Goal: Use online tool/utility: Utilize a website feature to perform a specific function

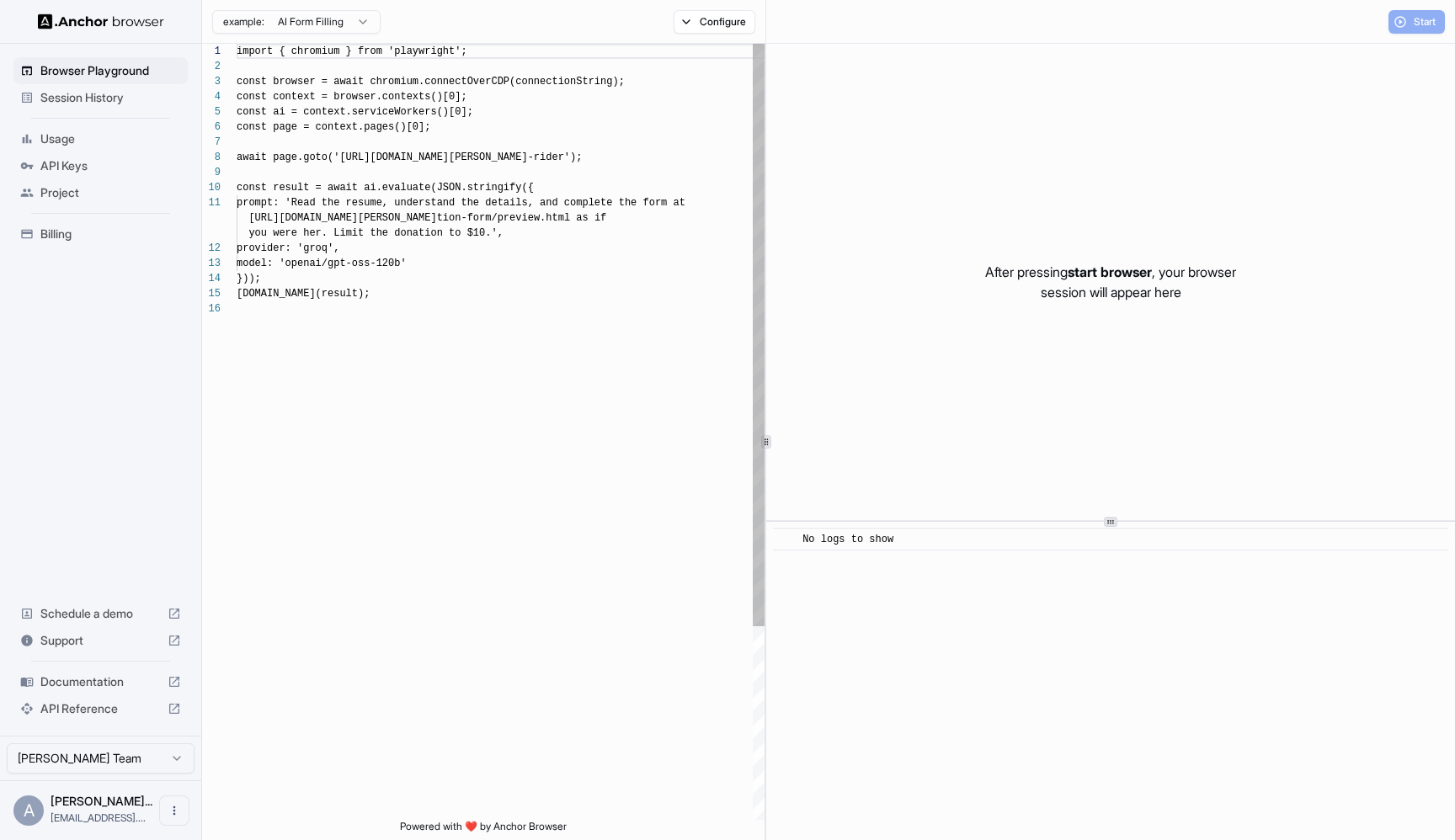
scroll to position [151, 0]
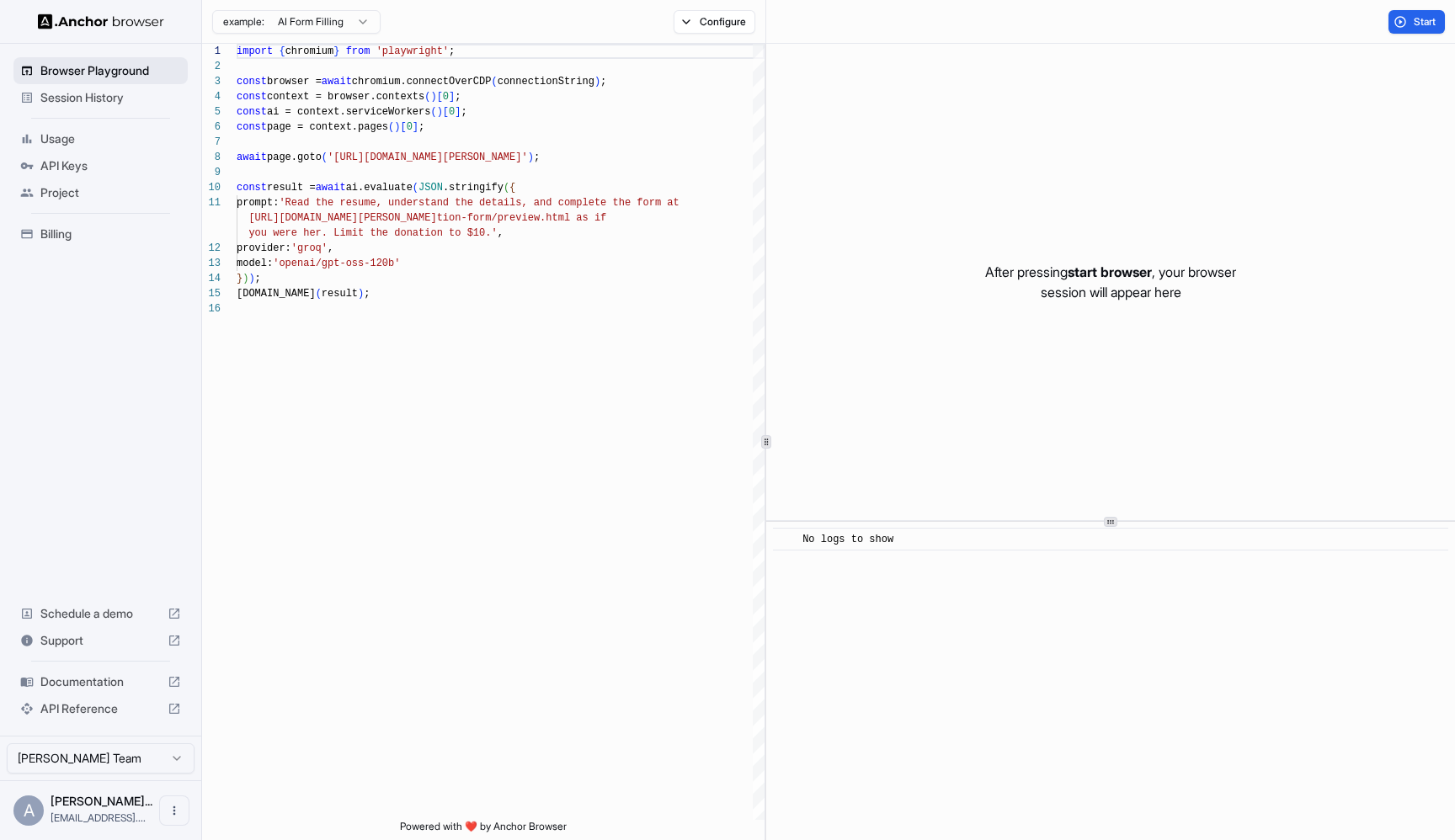
click at [125, 65] on span "Browser Playground" at bounding box center [111, 70] width 140 height 16
click at [125, 67] on span "Browser Playground" at bounding box center [111, 70] width 140 height 16
click at [355, 158] on div "import { chromium } from 'playwright' ; const browser = await chromium.connectO…" at bounding box center [500, 560] width 528 height 1033
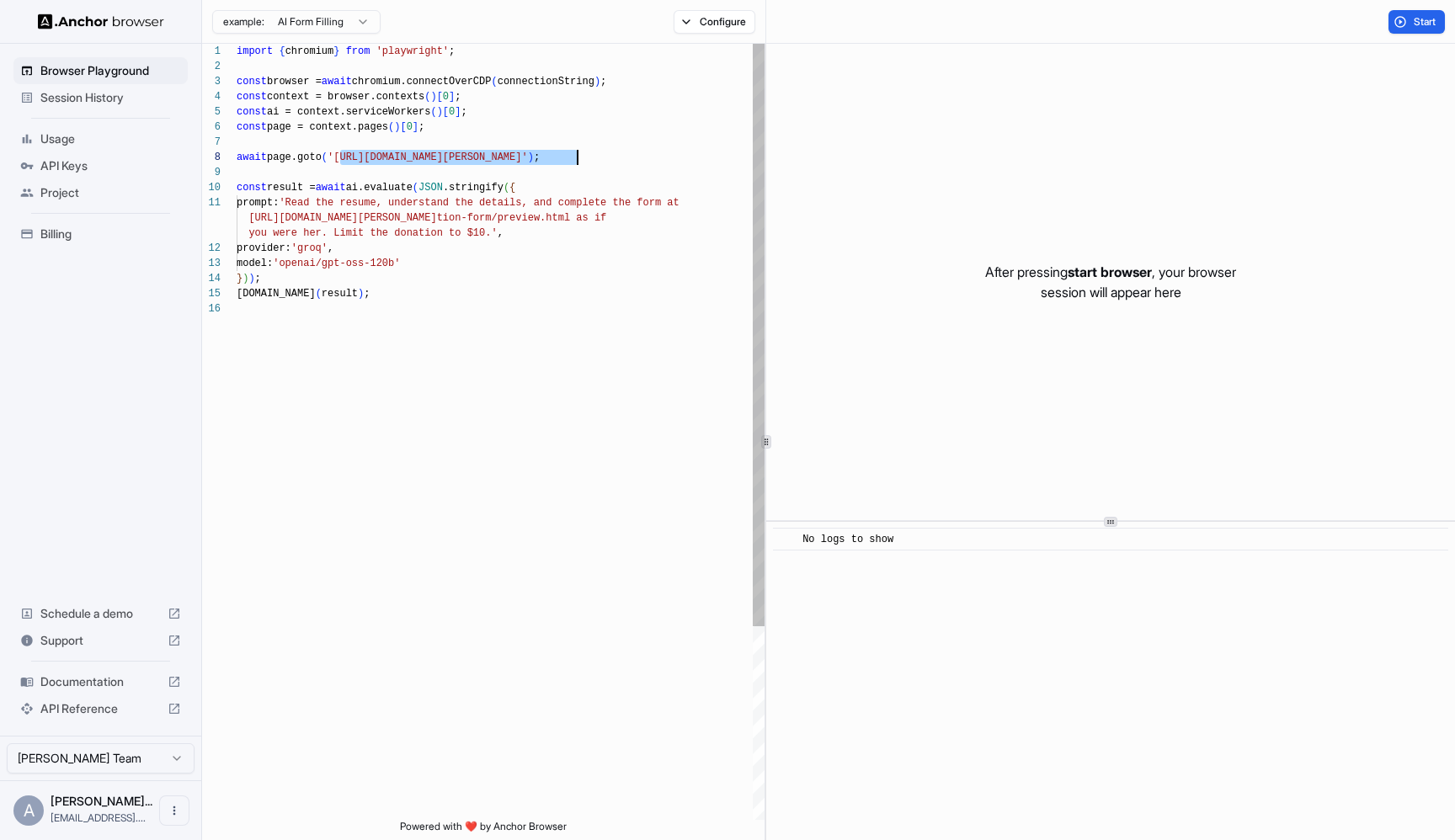
drag, startPoint x: 355, startPoint y: 158, endPoint x: 564, endPoint y: 157, distance: 209.0
click at [564, 157] on div "import { chromium } from 'playwright' ; const browser = await chromium.connectO…" at bounding box center [500, 560] width 528 height 1033
click at [564, 154] on div "import { chromium } from 'playwright' ; const browser = await chromium.connectO…" at bounding box center [500, 560] width 528 height 1033
drag, startPoint x: 564, startPoint y: 154, endPoint x: 361, endPoint y: 158, distance: 203.0
click at [361, 158] on div "import { chromium } from 'playwright' ; const browser = await chromium.connectO…" at bounding box center [500, 560] width 528 height 1033
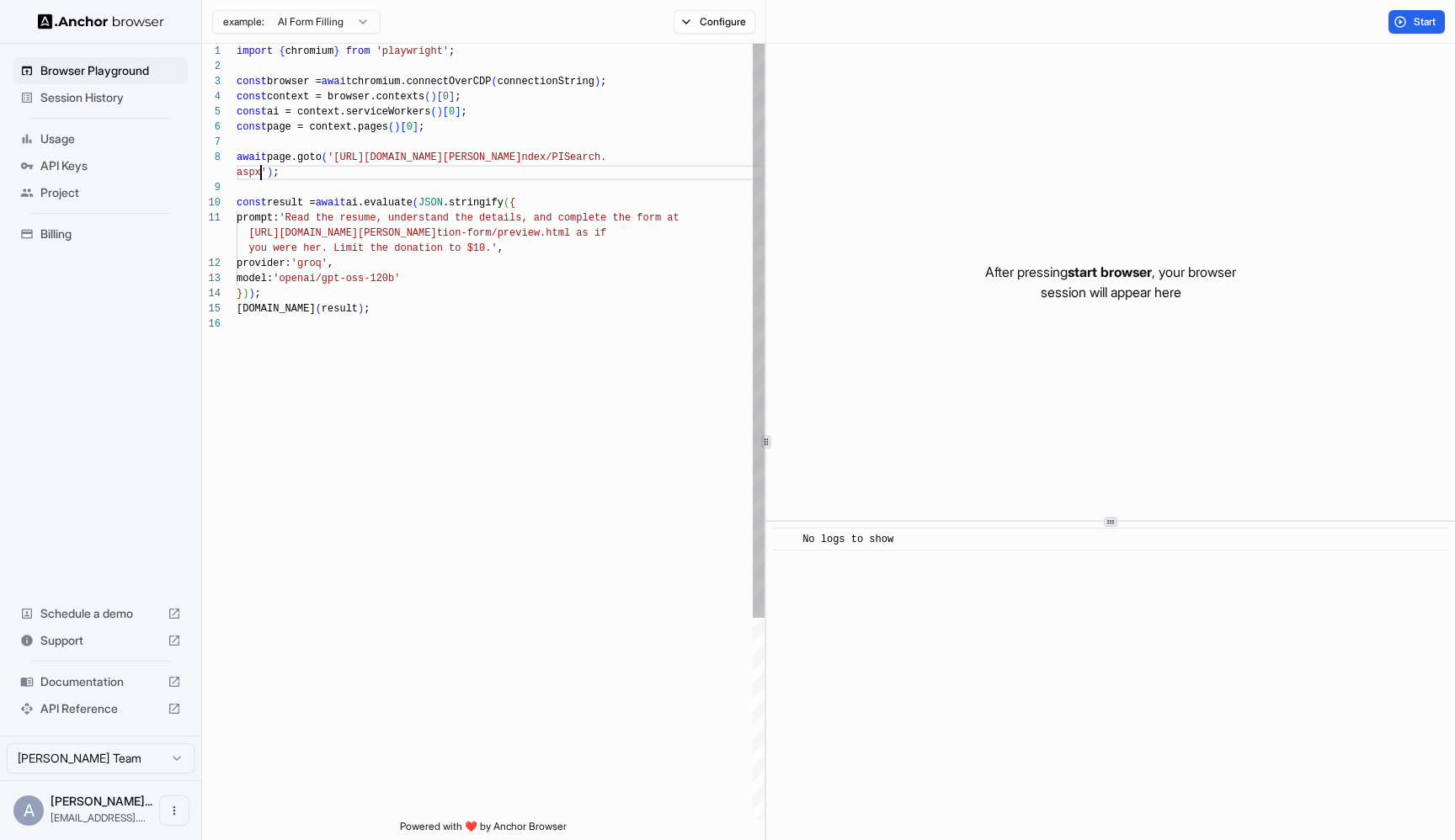
scroll to position [121, 0]
click at [319, 216] on div "import { chromium } from 'playwright' ; const browser = await chromium.connectO…" at bounding box center [500, 568] width 528 height 1049
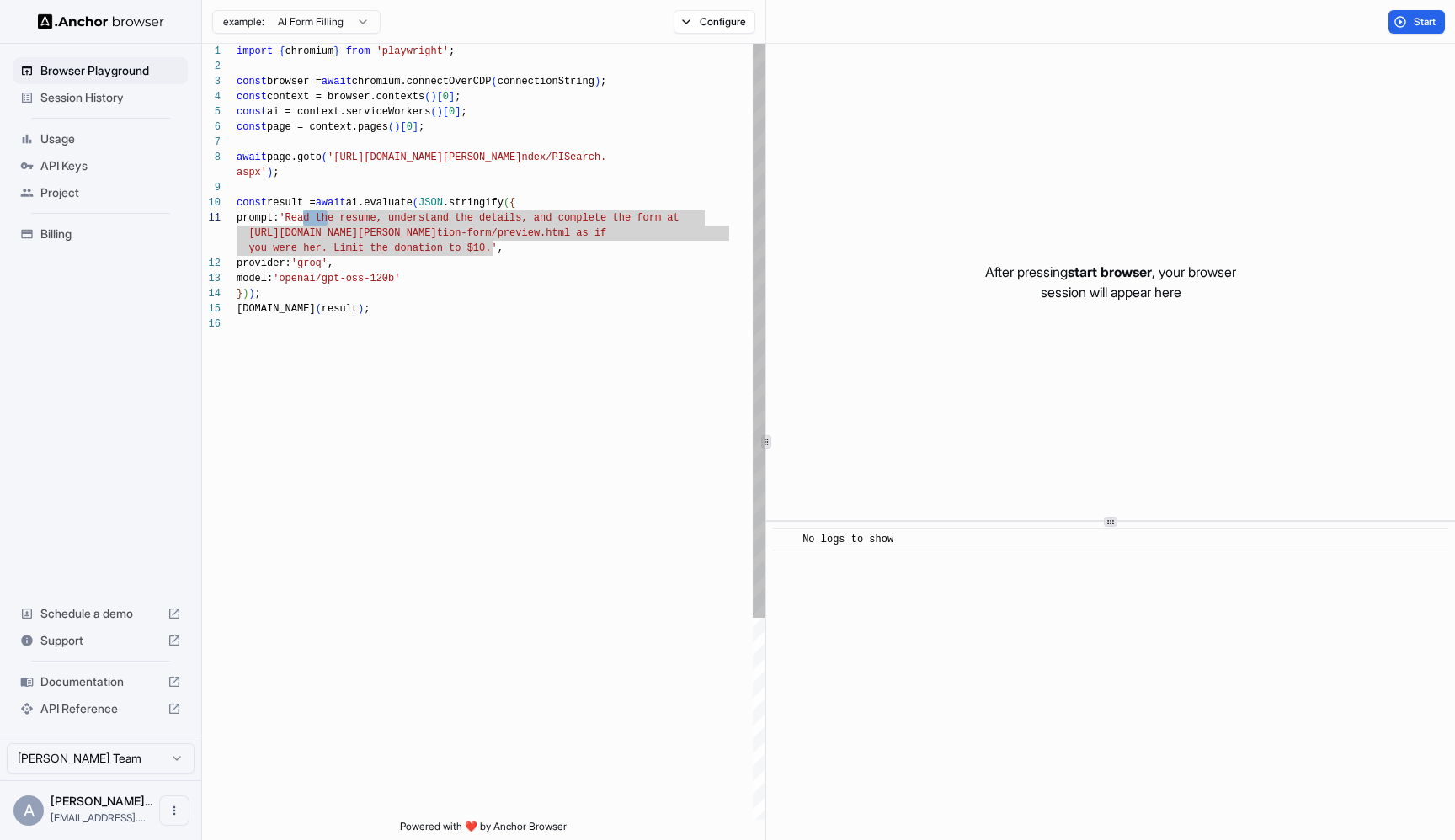
click at [324, 217] on div "import { chromium } from 'playwright' ; const browser = await chromium.connectO…" at bounding box center [500, 568] width 528 height 1049
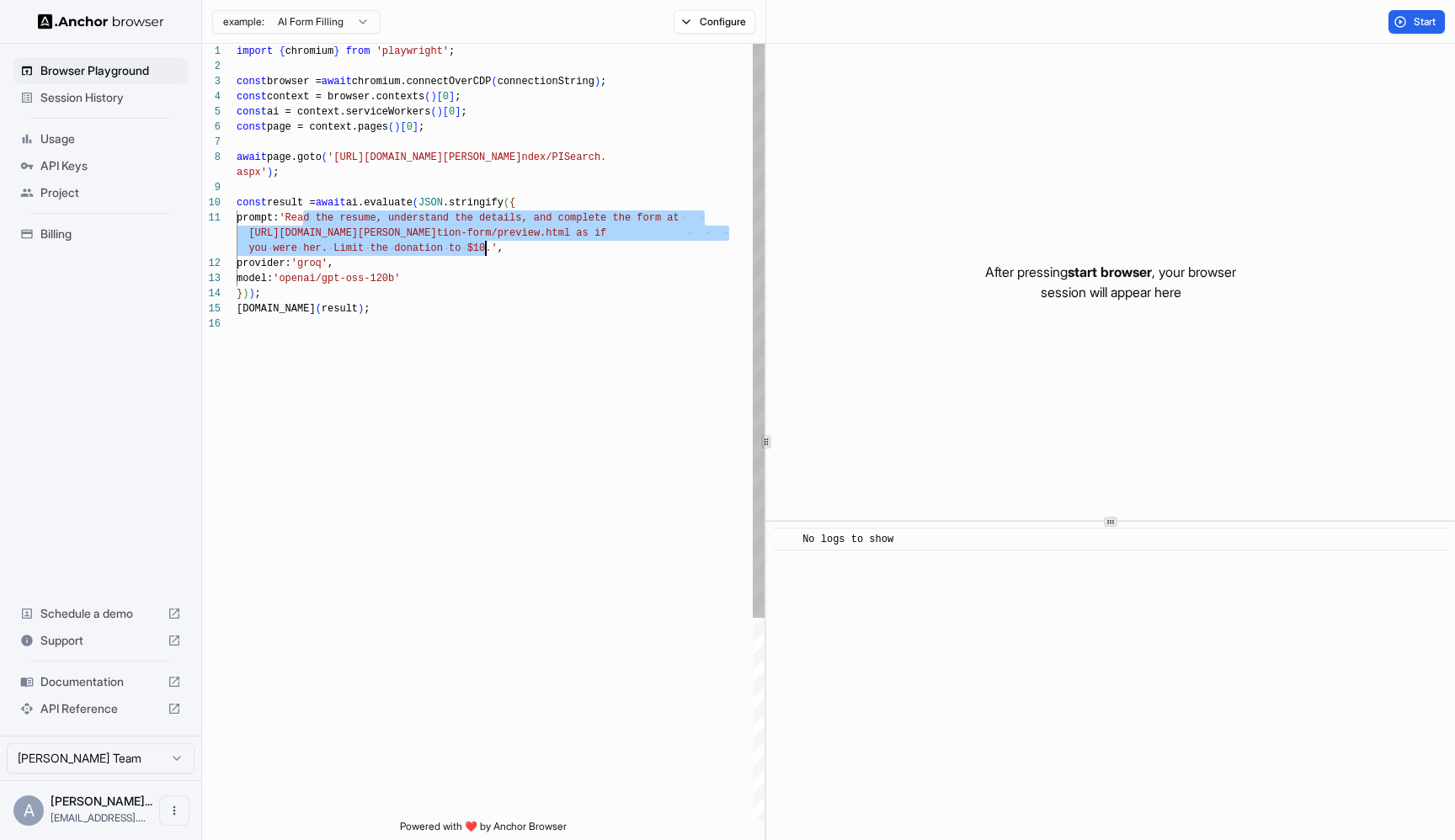
drag, startPoint x: 324, startPoint y: 217, endPoint x: 485, endPoint y: 250, distance: 164.3
click at [485, 250] on div "import { chromium } from 'playwright' ; const browser = await chromium.connectO…" at bounding box center [500, 568] width 528 height 1049
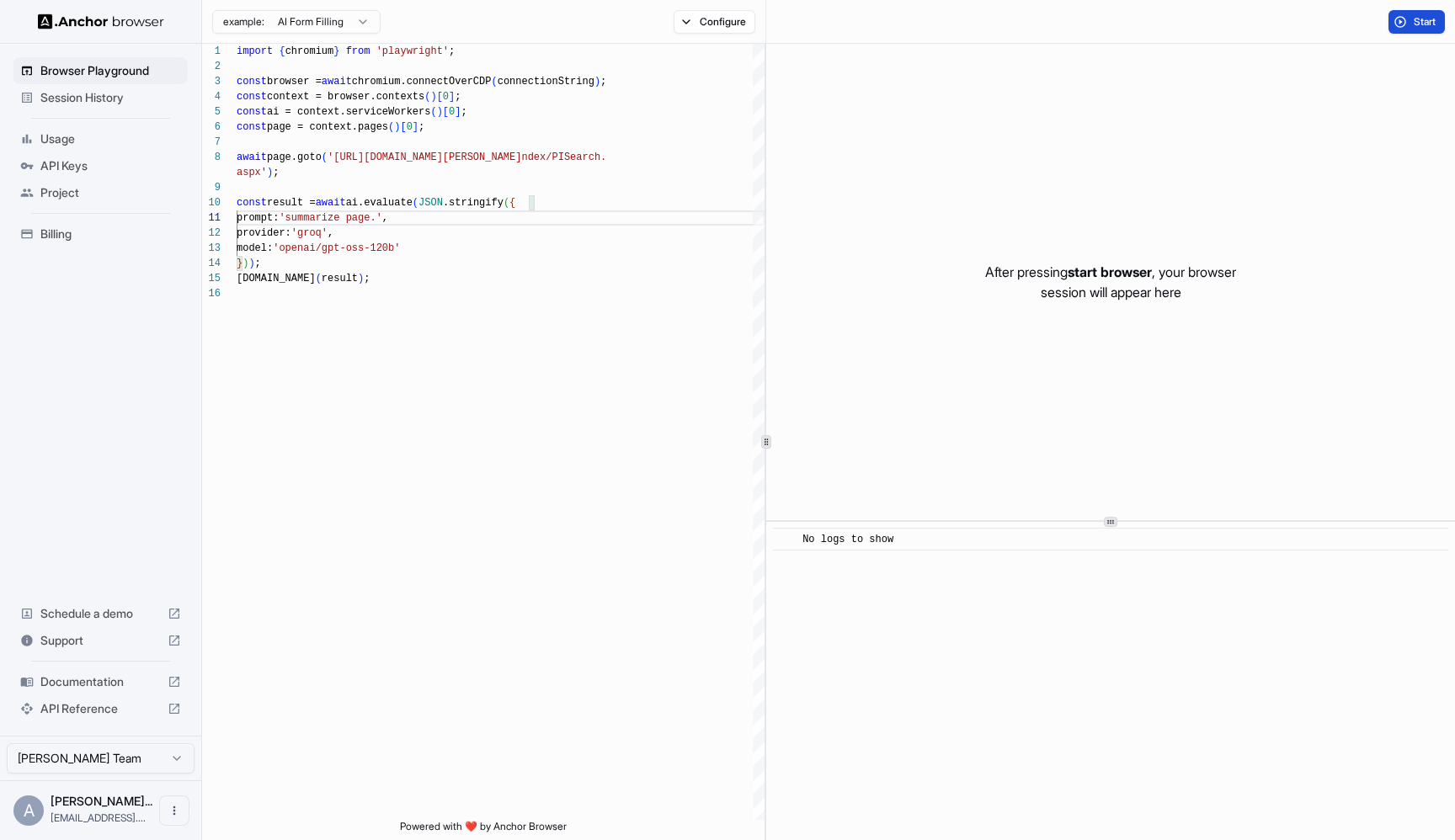
click at [1404, 22] on button "Start" at bounding box center [1417, 21] width 57 height 23
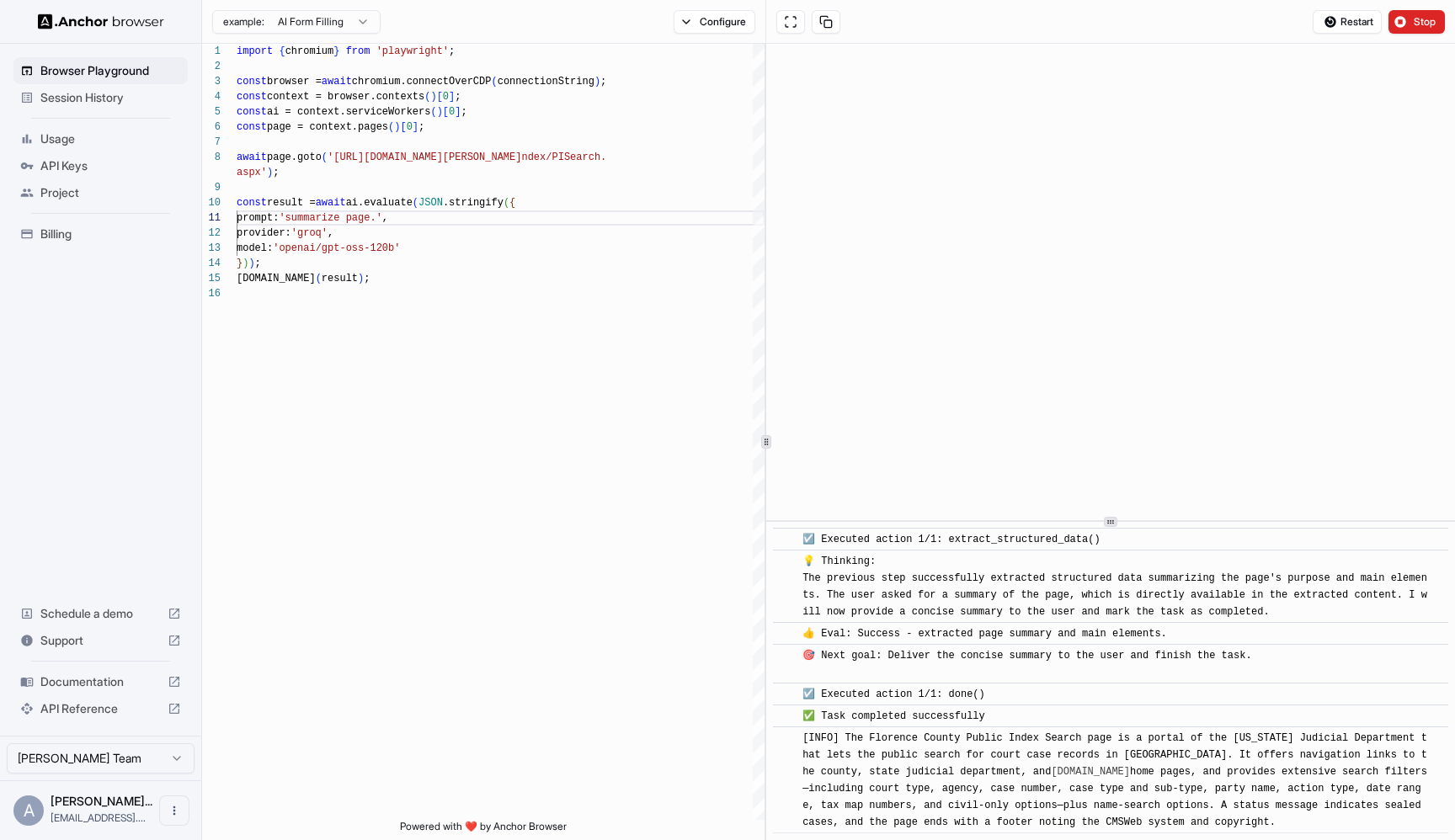
click at [349, 24] on html "**********" at bounding box center [728, 420] width 1455 height 840
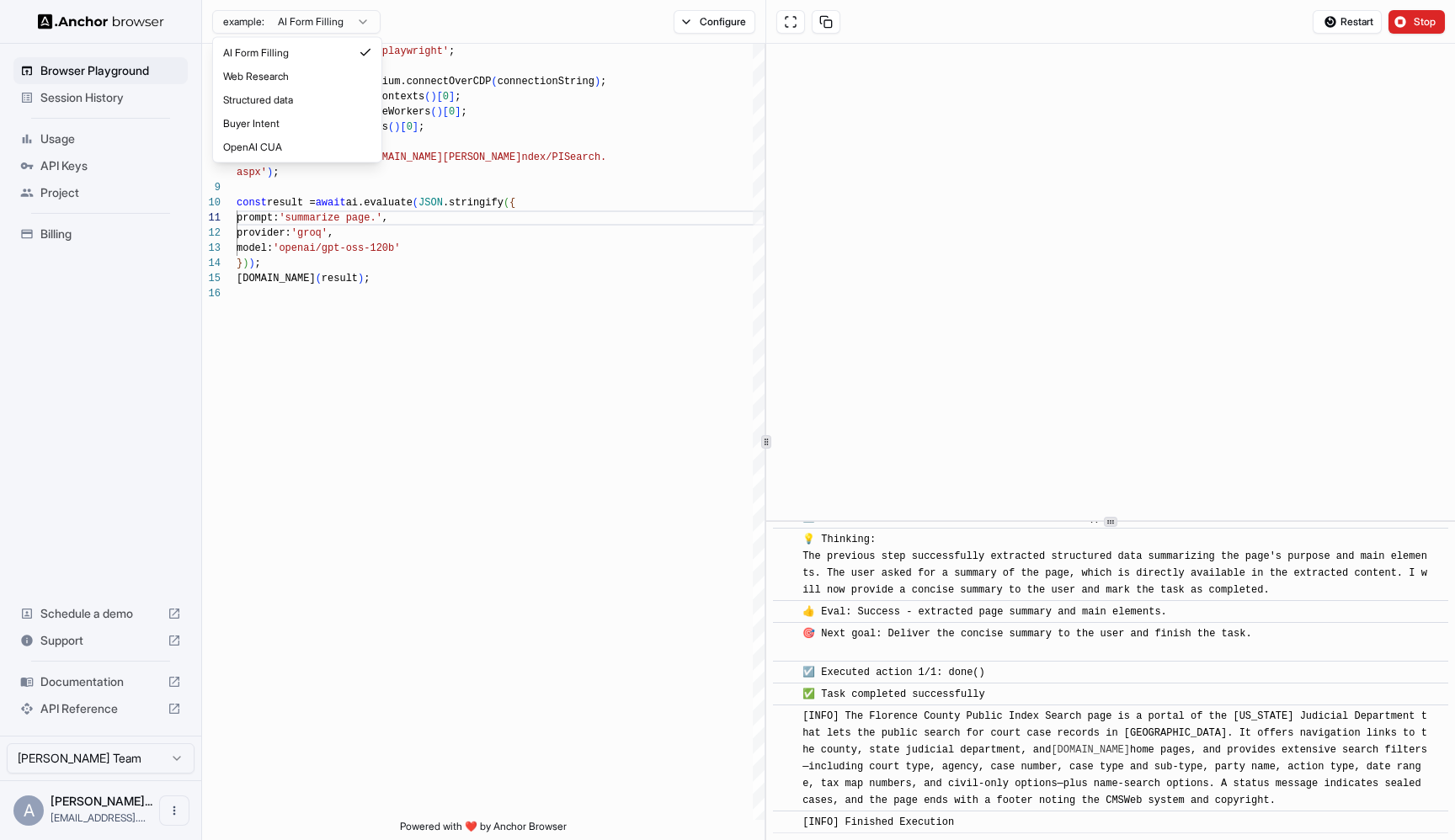
click at [991, 721] on html "**********" at bounding box center [728, 420] width 1455 height 840
click at [282, 25] on html "**********" at bounding box center [728, 420] width 1455 height 840
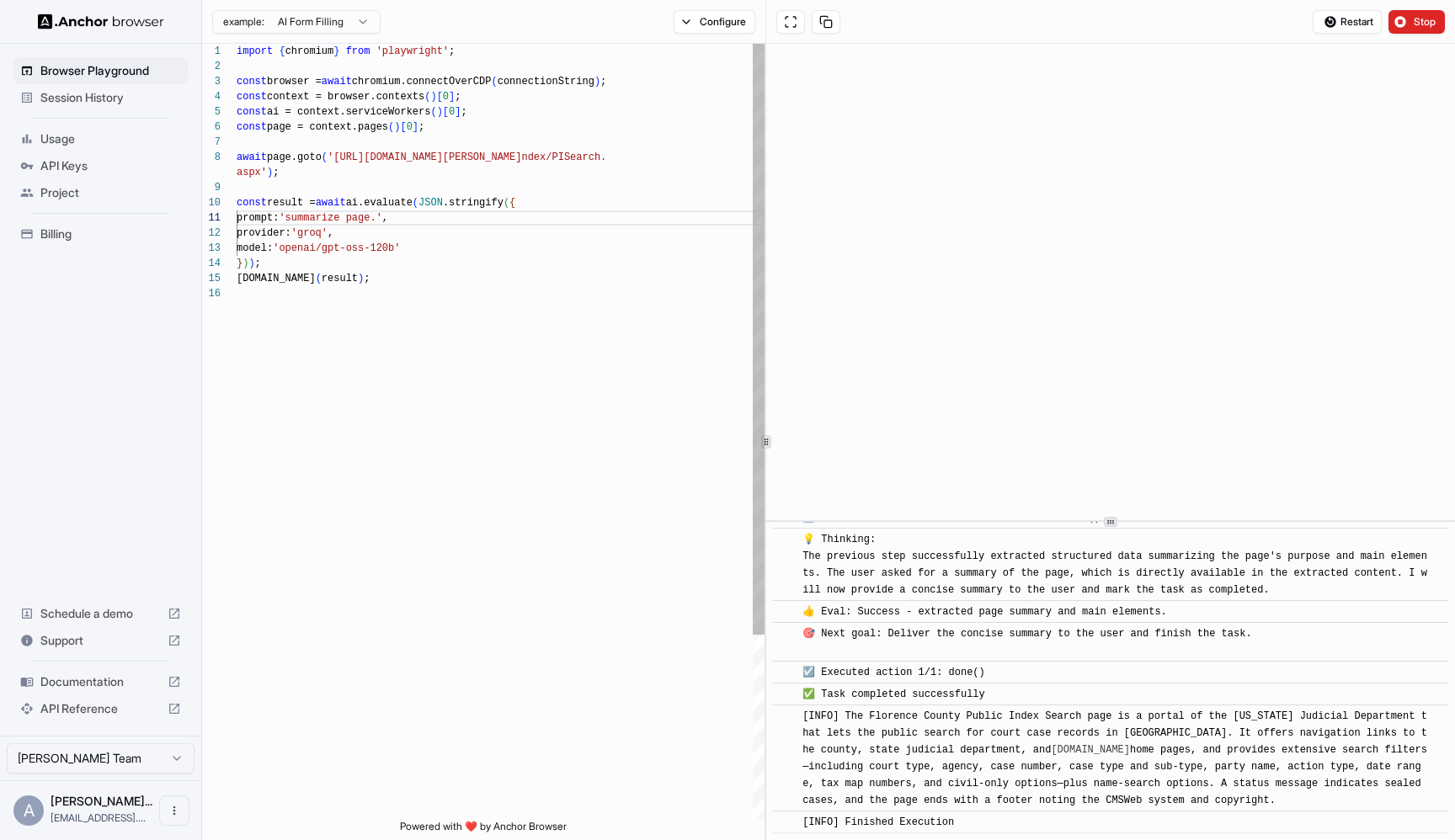
scroll to position [0, 0]
click at [394, 208] on div "import { chromium } from 'playwright' ; const browser = await chromium.connectO…" at bounding box center [500, 552] width 528 height 1019
click at [320, 212] on div "import { chromium } from 'playwright' ; const browser = await chromium.connectO…" at bounding box center [500, 552] width 528 height 1019
drag, startPoint x: 320, startPoint y: 212, endPoint x: 358, endPoint y: 214, distance: 38.1
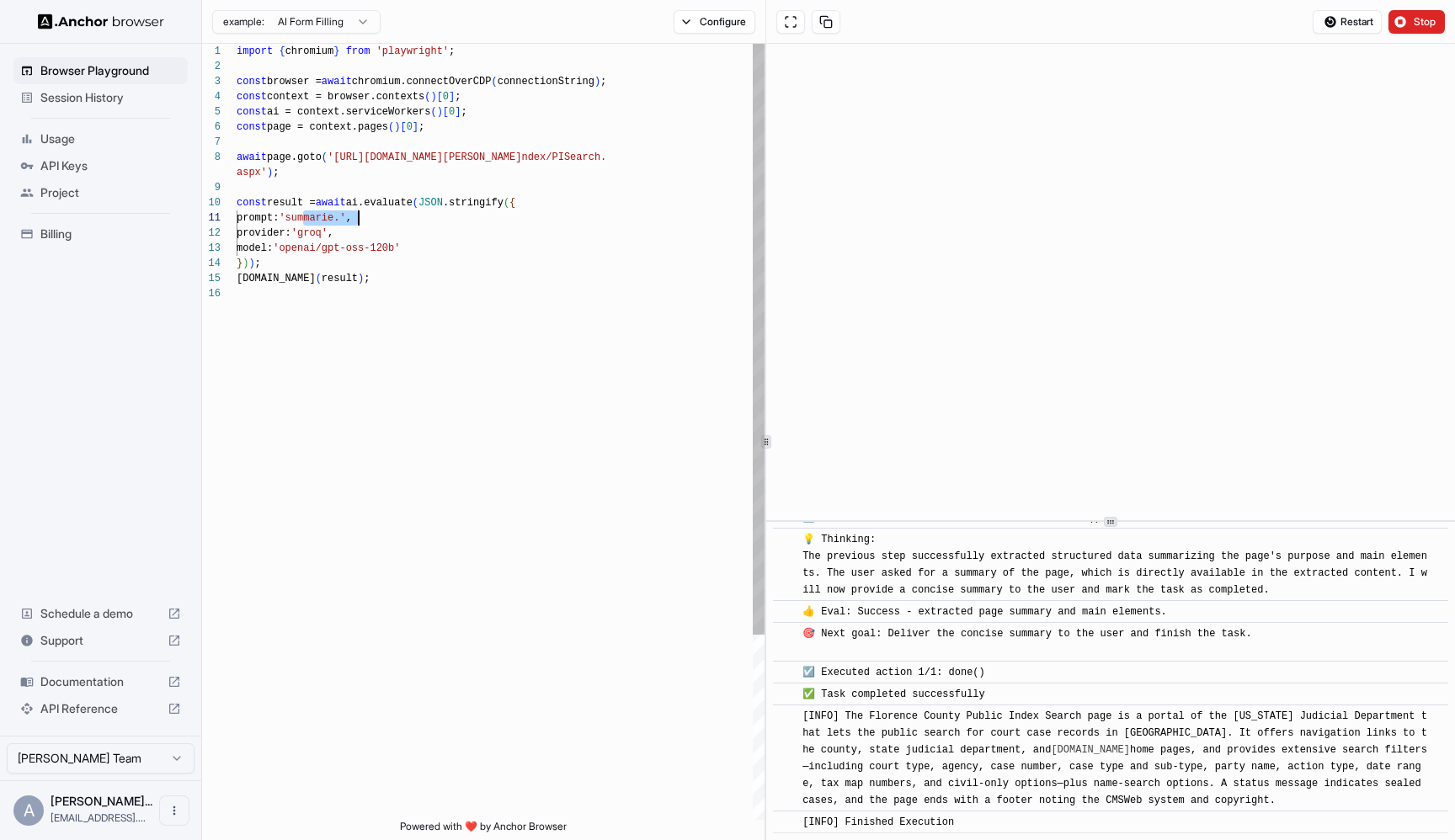
click at [358, 214] on div "import { chromium } from 'playwright' ; const browser = await chromium.connectO…" at bounding box center [500, 552] width 528 height 1019
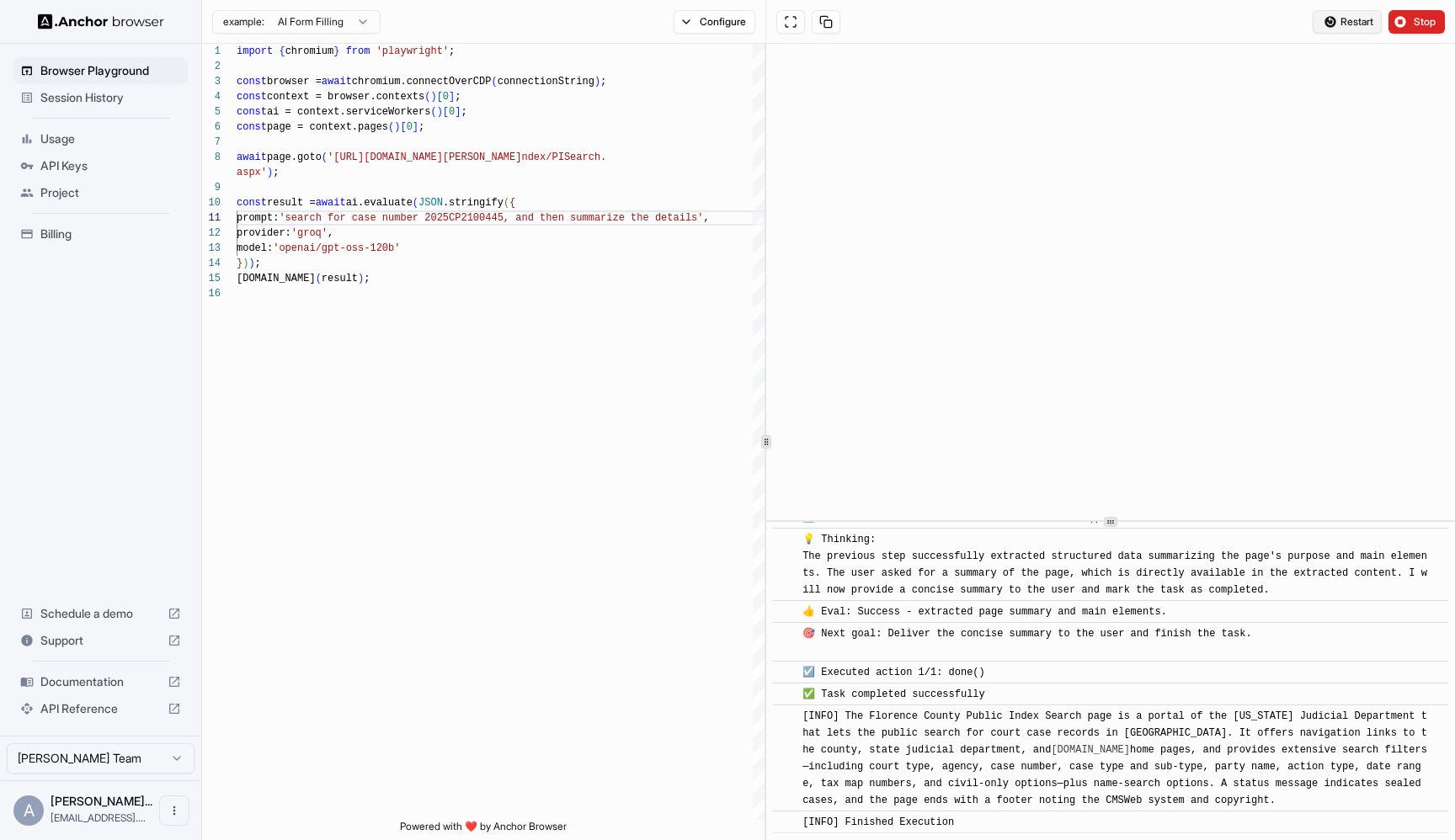
click at [1360, 27] on span "Restart" at bounding box center [1357, 22] width 33 height 13
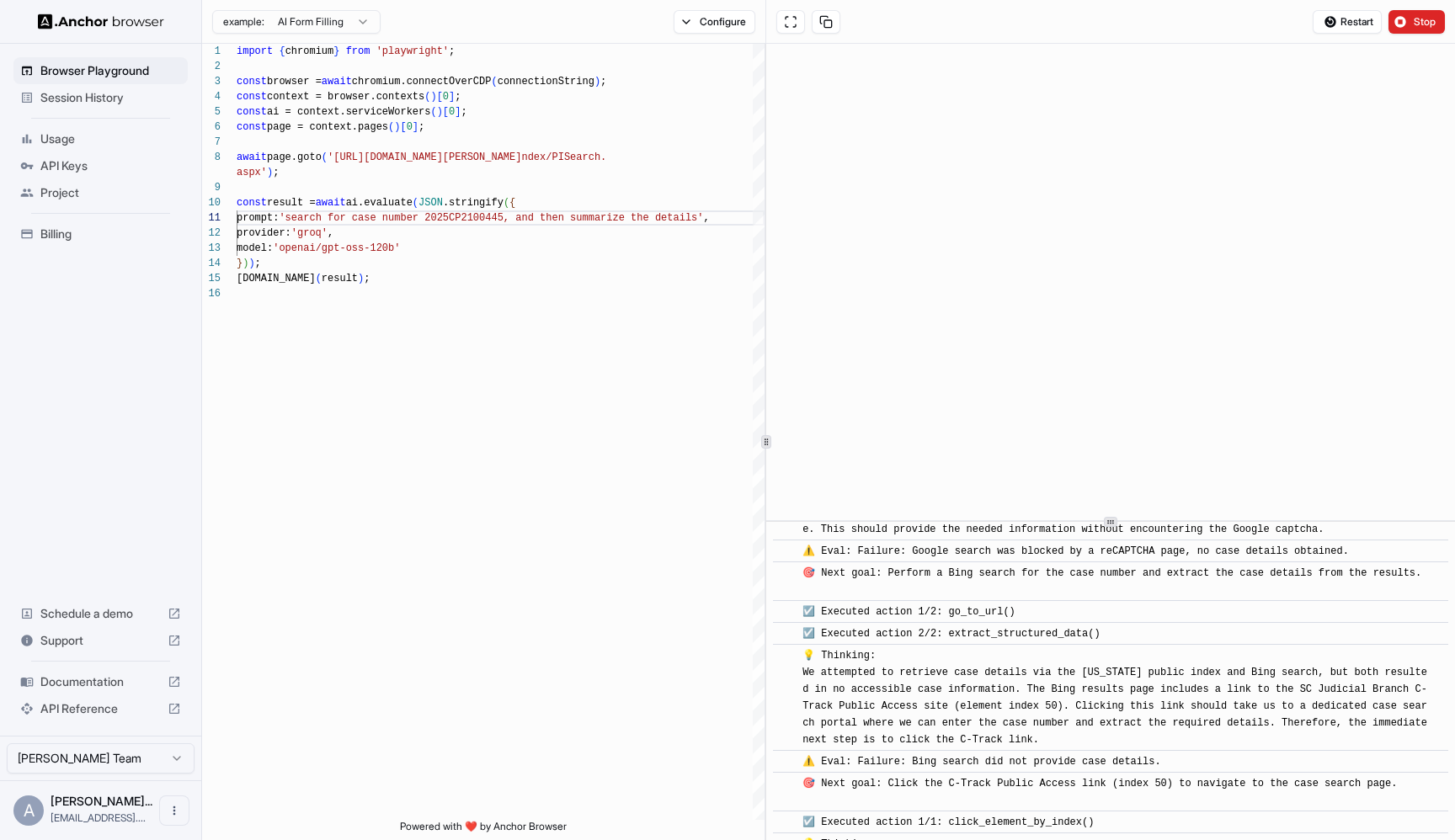
scroll to position [748, 0]
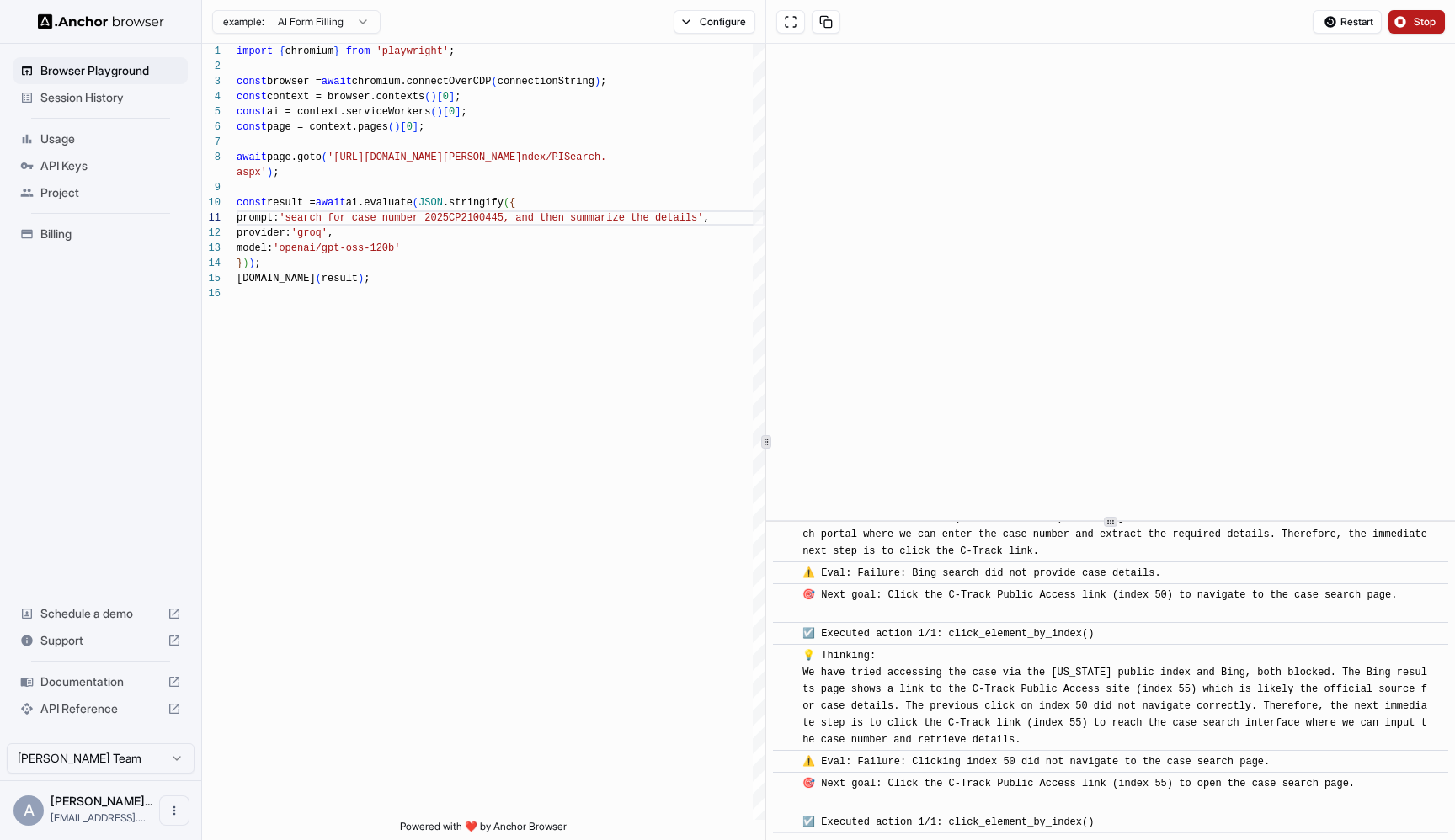
click at [1407, 23] on button "Stop" at bounding box center [1417, 21] width 57 height 23
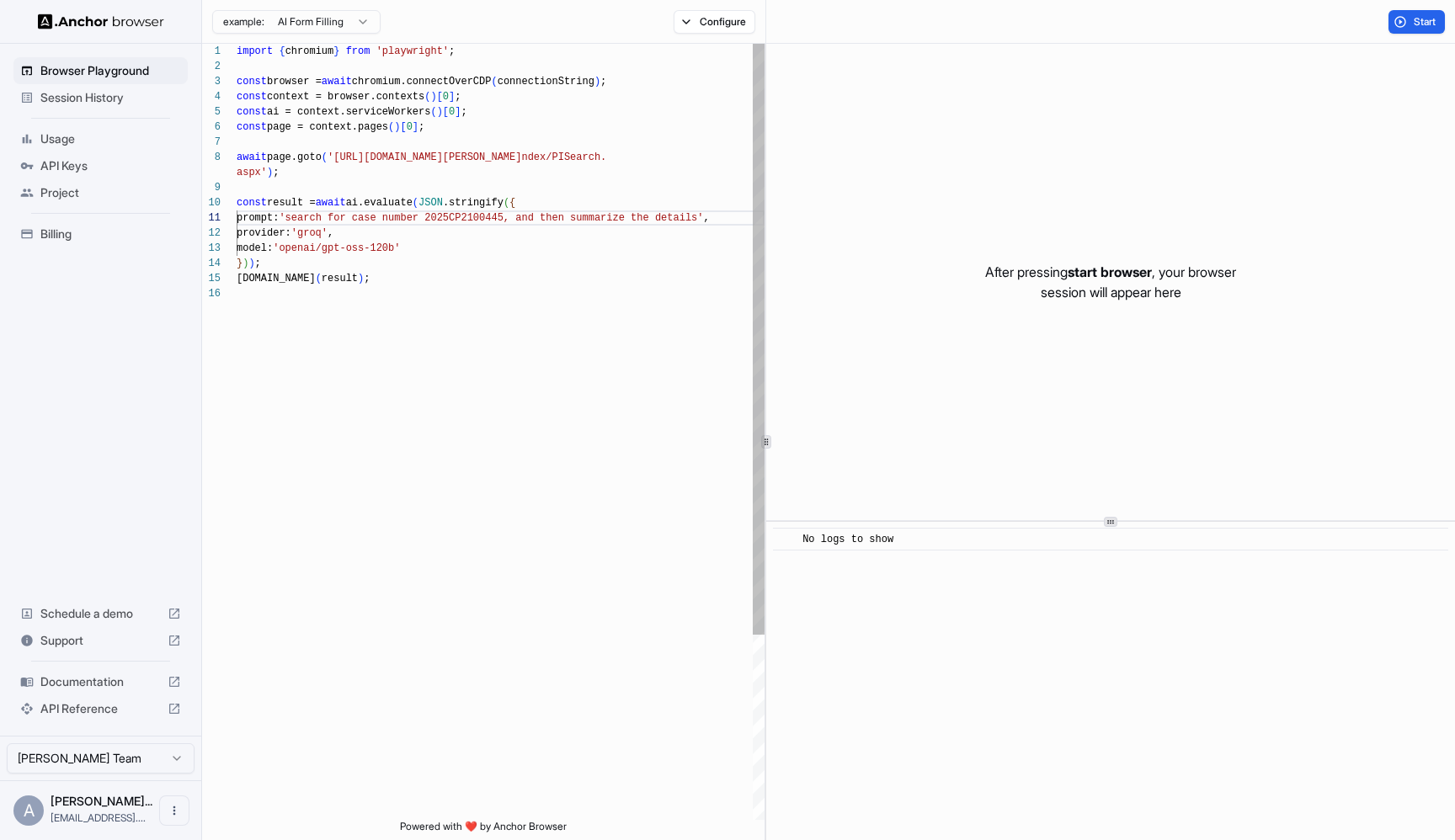
scroll to position [45, 0]
click at [482, 246] on div "import { chromium } from 'playwright' ; const browser = await chromium.connectO…" at bounding box center [500, 552] width 528 height 1019
click at [343, 33] on div "example: AI Form Filling" at bounding box center [291, 21] width 178 height 30
click at [340, 17] on html "Browser Playground Session History Usage API Keys Project Billing Schedule a de…" at bounding box center [728, 420] width 1455 height 840
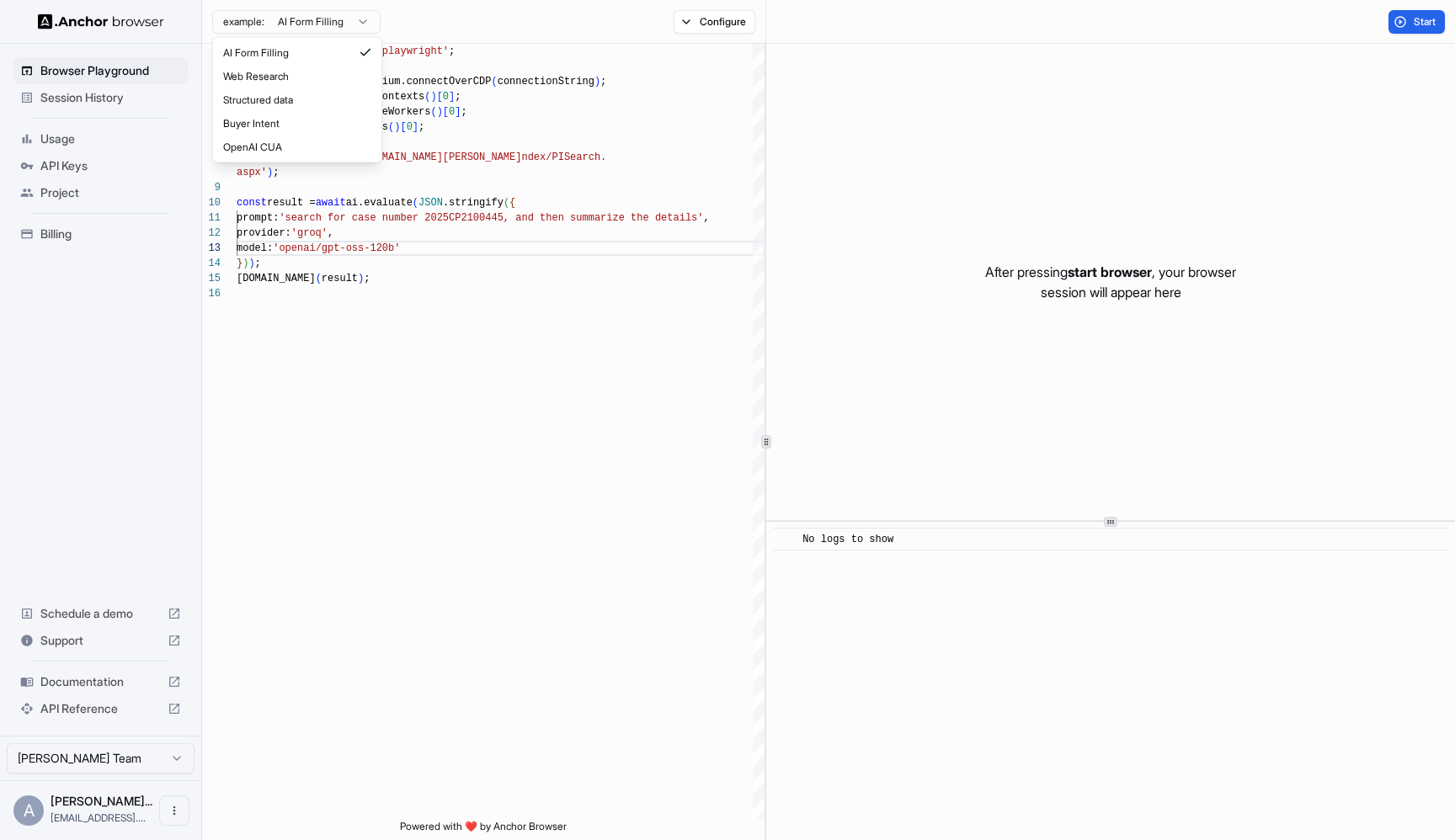
click at [497, 115] on html "Browser Playground Session History Usage API Keys Project Billing Schedule a de…" at bounding box center [728, 420] width 1455 height 840
click at [91, 132] on span "Usage" at bounding box center [111, 139] width 140 height 16
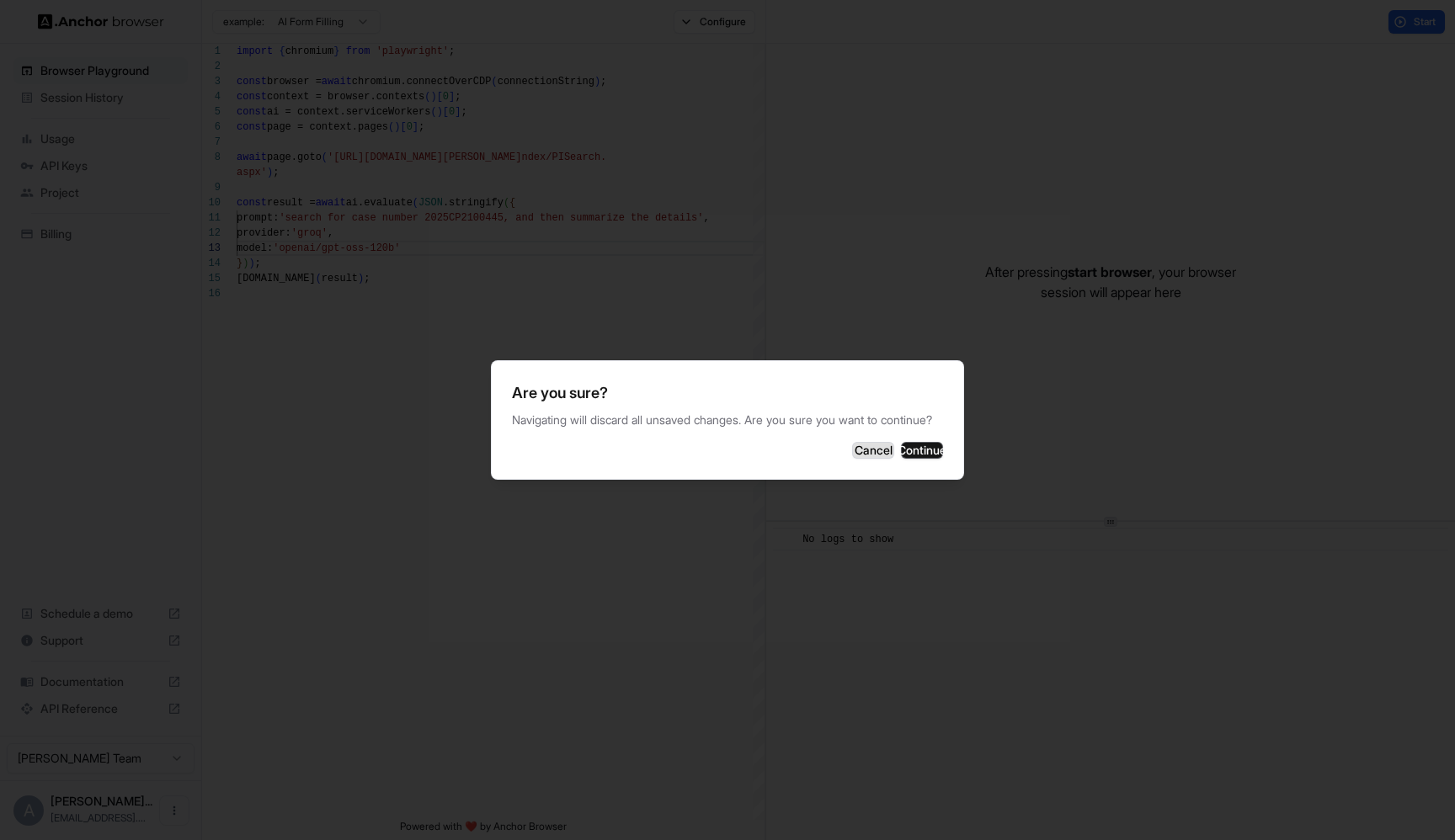
click at [852, 459] on button "Cancel" at bounding box center [873, 449] width 42 height 16
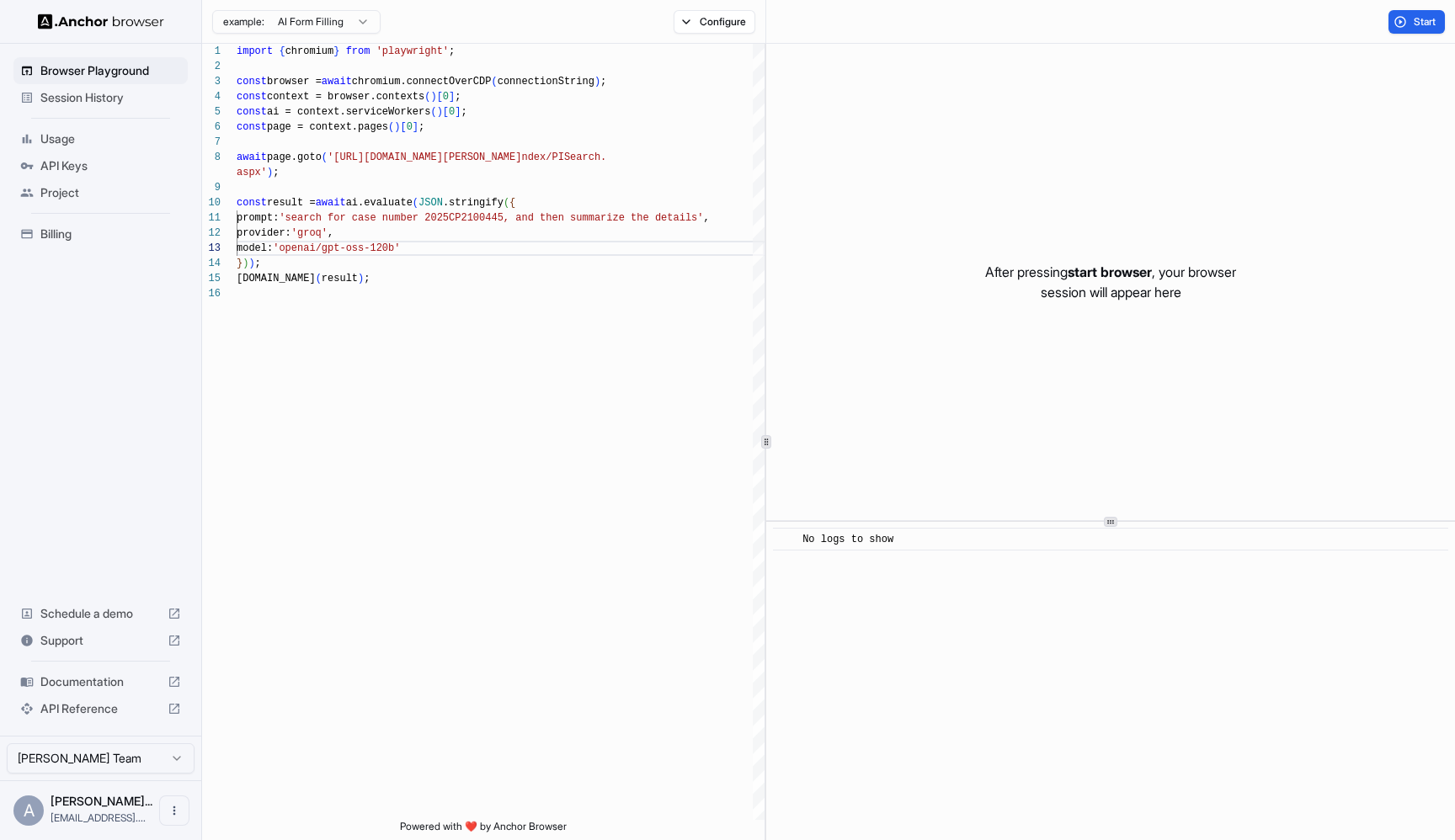
click at [50, 104] on span "Session History" at bounding box center [111, 97] width 140 height 16
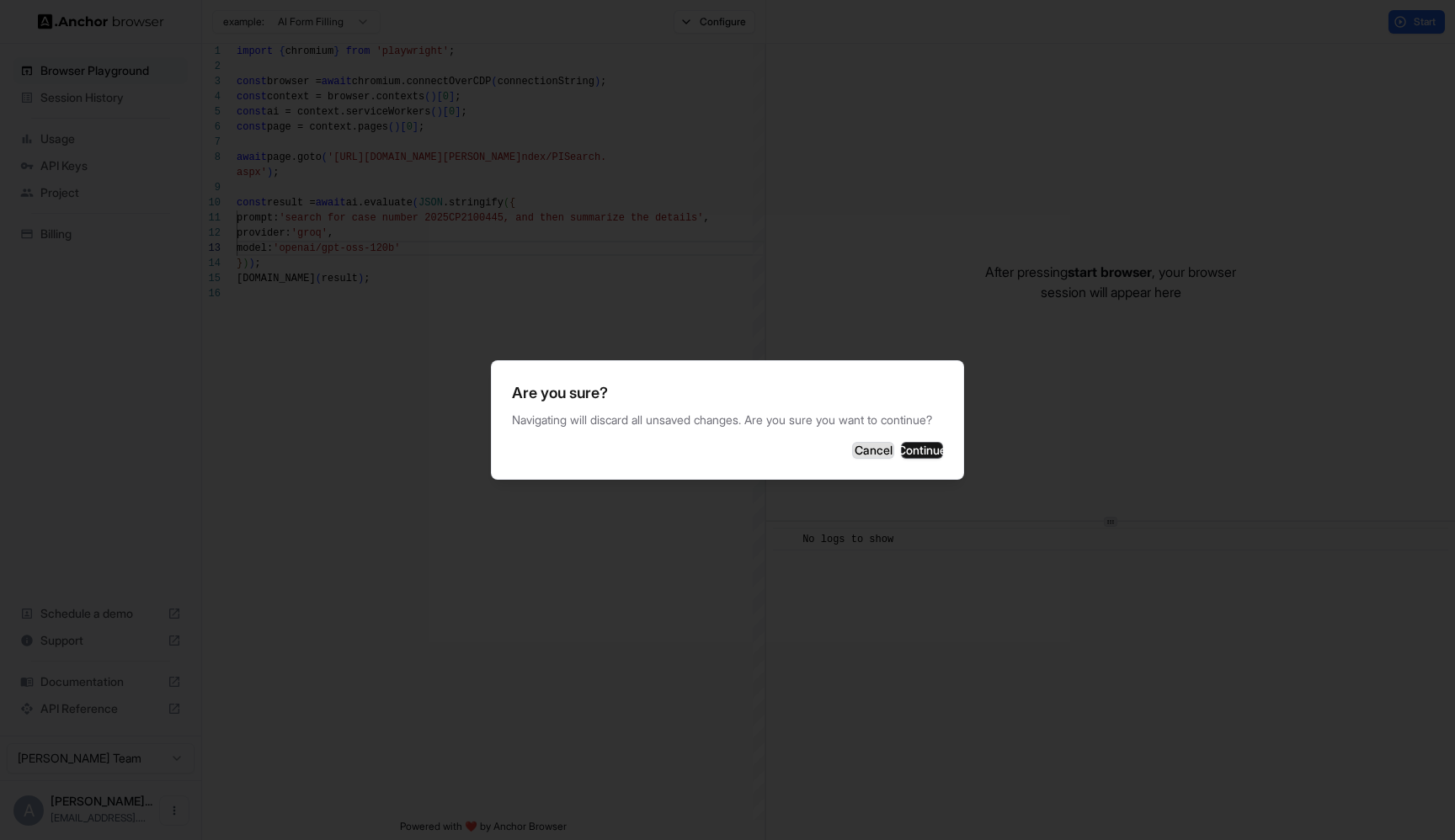
click at [852, 459] on button "Cancel" at bounding box center [873, 449] width 42 height 16
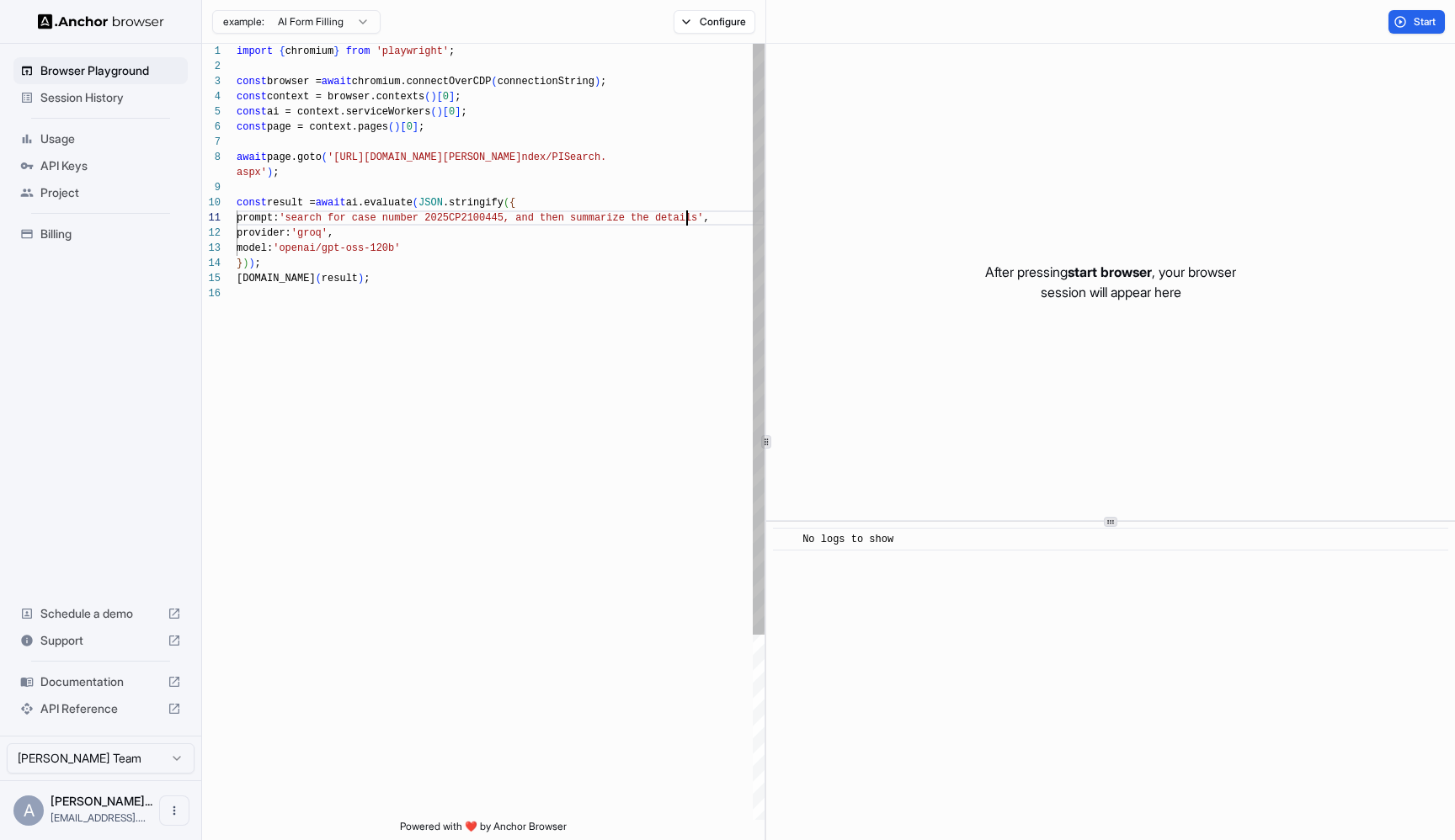
scroll to position [15, 0]
click at [684, 222] on div "import { chromium } from 'playwright' ; const browser = await chromium.connectO…" at bounding box center [500, 552] width 528 height 1019
click at [364, 156] on div "import { chromium } from 'playwright' ; const browser = await chromium.connectO…" at bounding box center [500, 552] width 528 height 1019
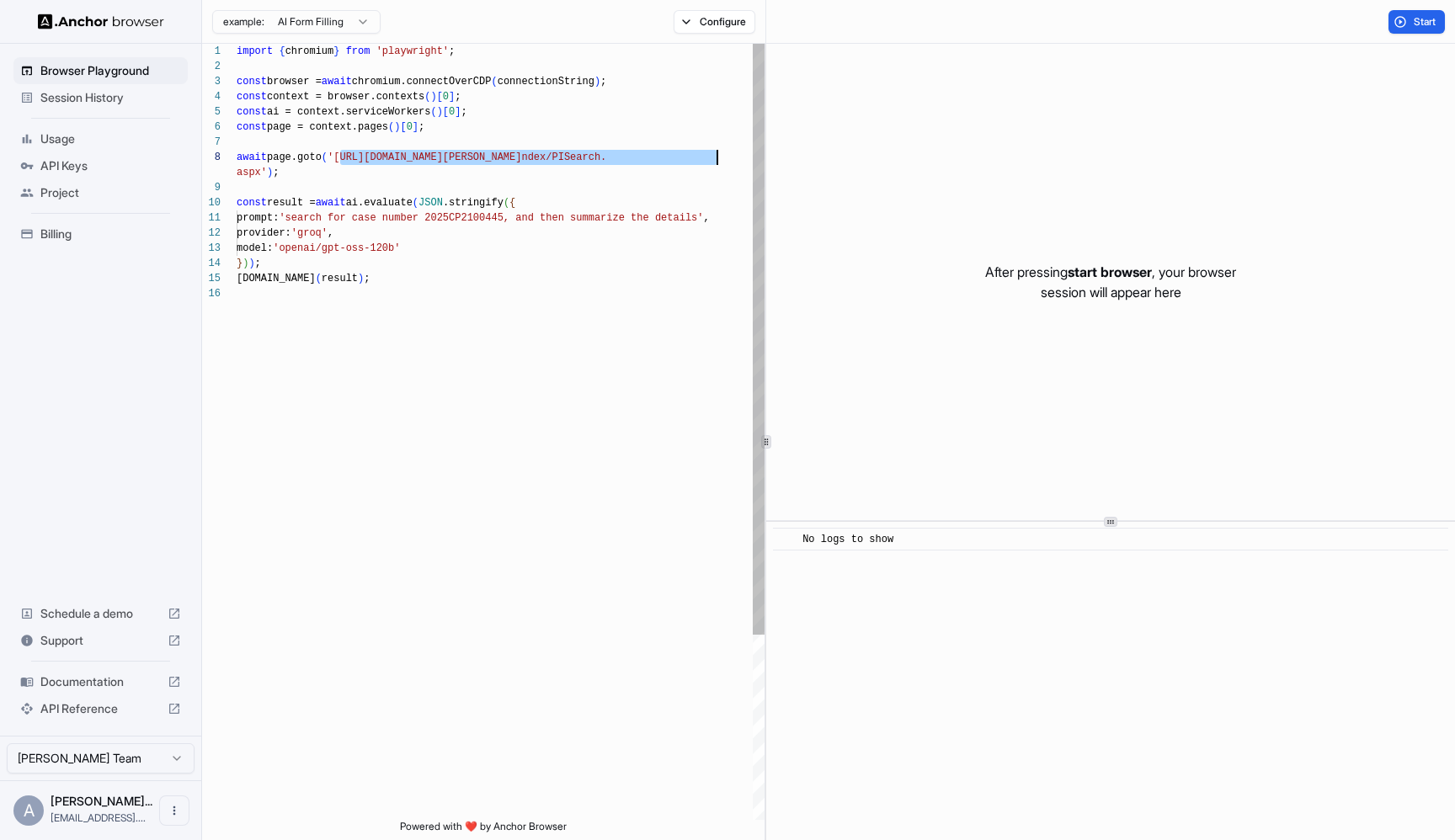
drag, startPoint x: 364, startPoint y: 156, endPoint x: 685, endPoint y: 151, distance: 321.0
click at [685, 151] on div "import { chromium } from 'playwright' ; const browser = await chromium.connectO…" at bounding box center [500, 552] width 528 height 1019
click at [370, 154] on div "import { chromium } from 'playwright' ; const browser = await chromium.connectO…" at bounding box center [500, 552] width 528 height 1019
click at [356, 155] on div "import { chromium } from 'playwright' ; const browser = await chromium.connectO…" at bounding box center [500, 552] width 528 height 1019
drag, startPoint x: 356, startPoint y: 155, endPoint x: 252, endPoint y: 165, distance: 104.5
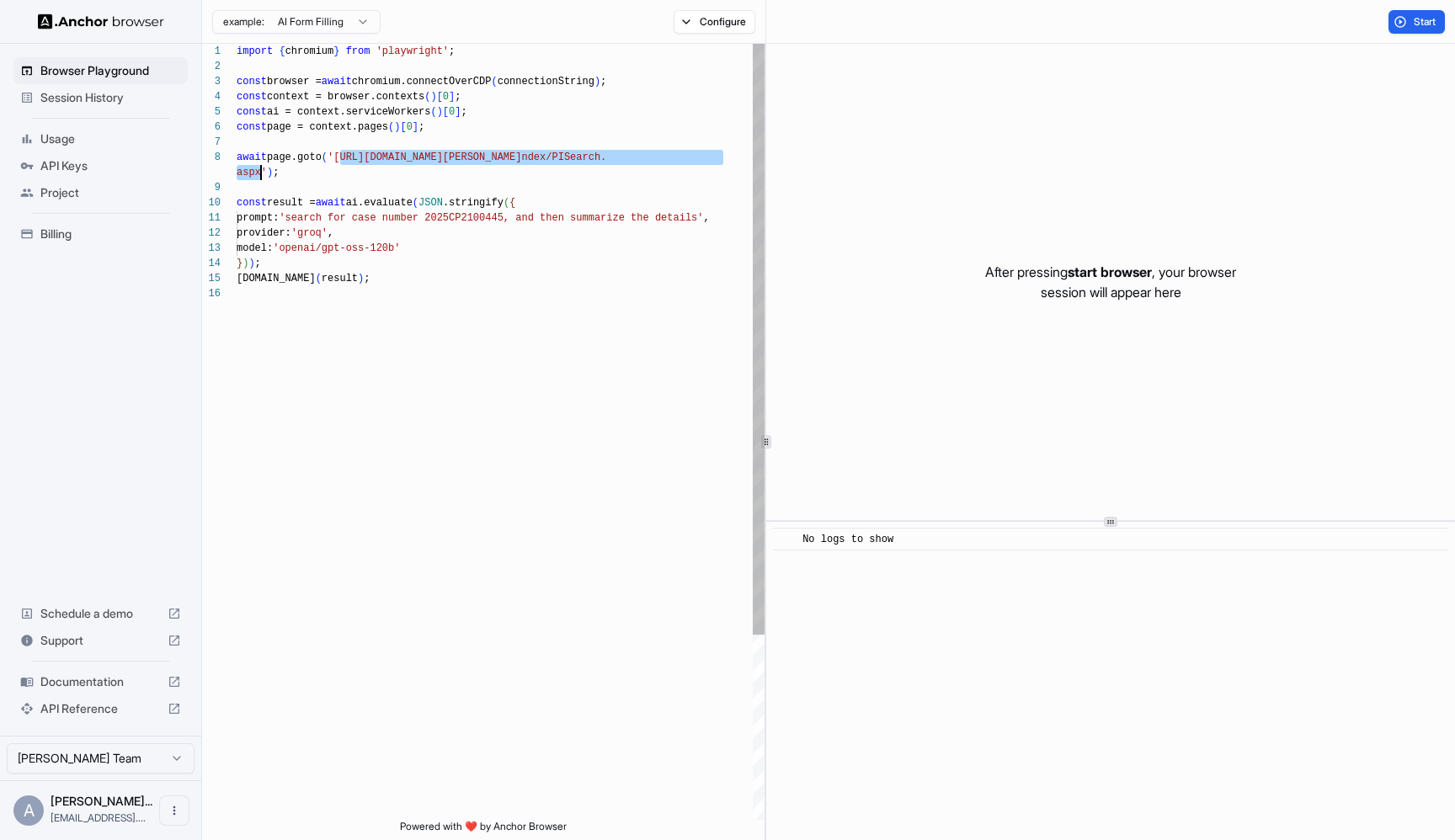
click at [252, 165] on div "import { chromium } from 'playwright' ; const browser = await chromium.connectO…" at bounding box center [500, 552] width 528 height 1019
click at [362, 158] on div "import { chromium } from 'playwright' ; const browser = await chromium.connectO…" at bounding box center [500, 552] width 528 height 1019
type textarea "**********"
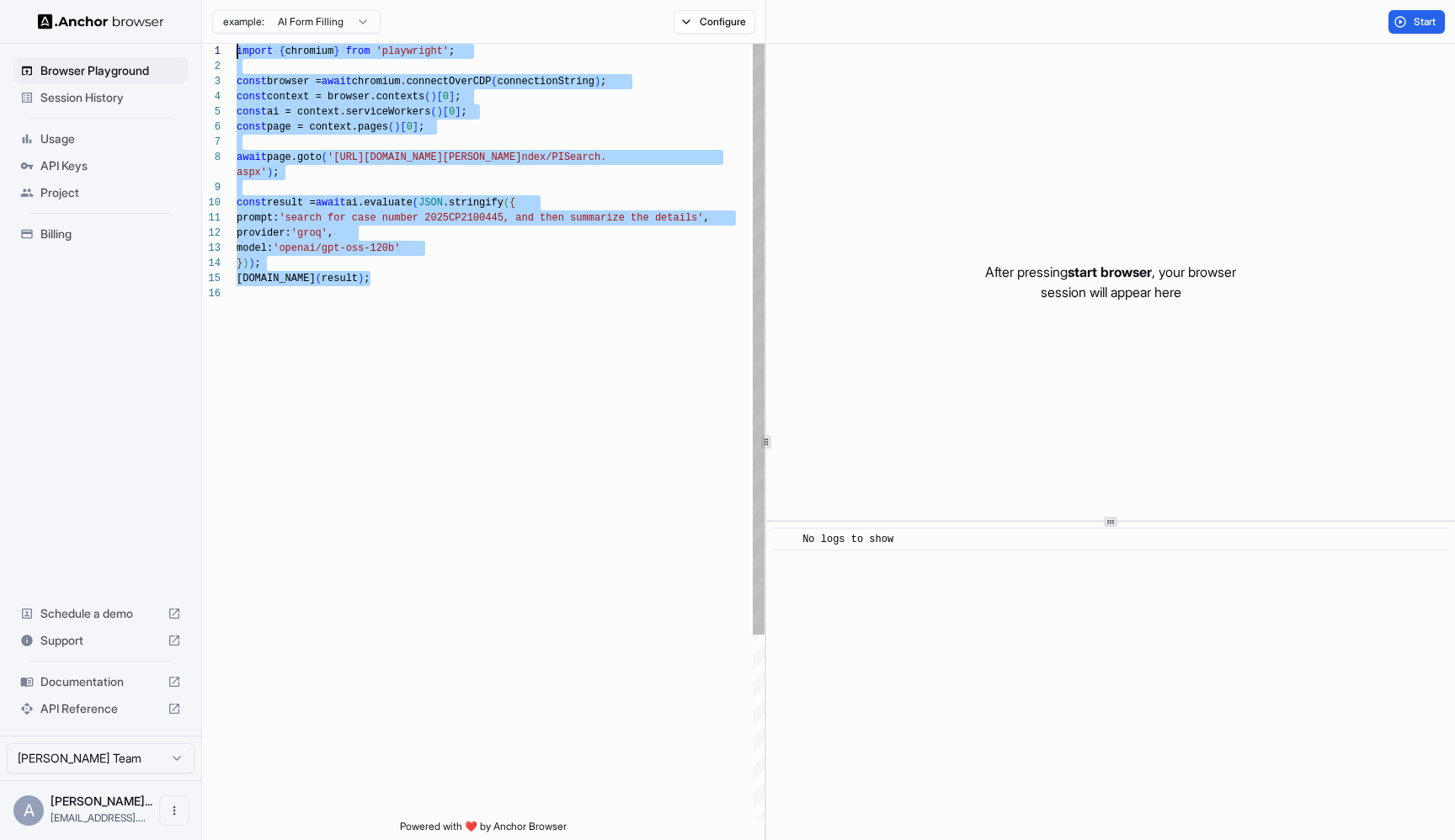
drag, startPoint x: 501, startPoint y: 337, endPoint x: 87, endPoint y: 57, distance: 499.8
click at [87, 57] on div "Browser Playground Session History Usage API Keys Project Billing Schedule a de…" at bounding box center [728, 420] width 1455 height 840
